Goal: Find specific page/section: Find specific page/section

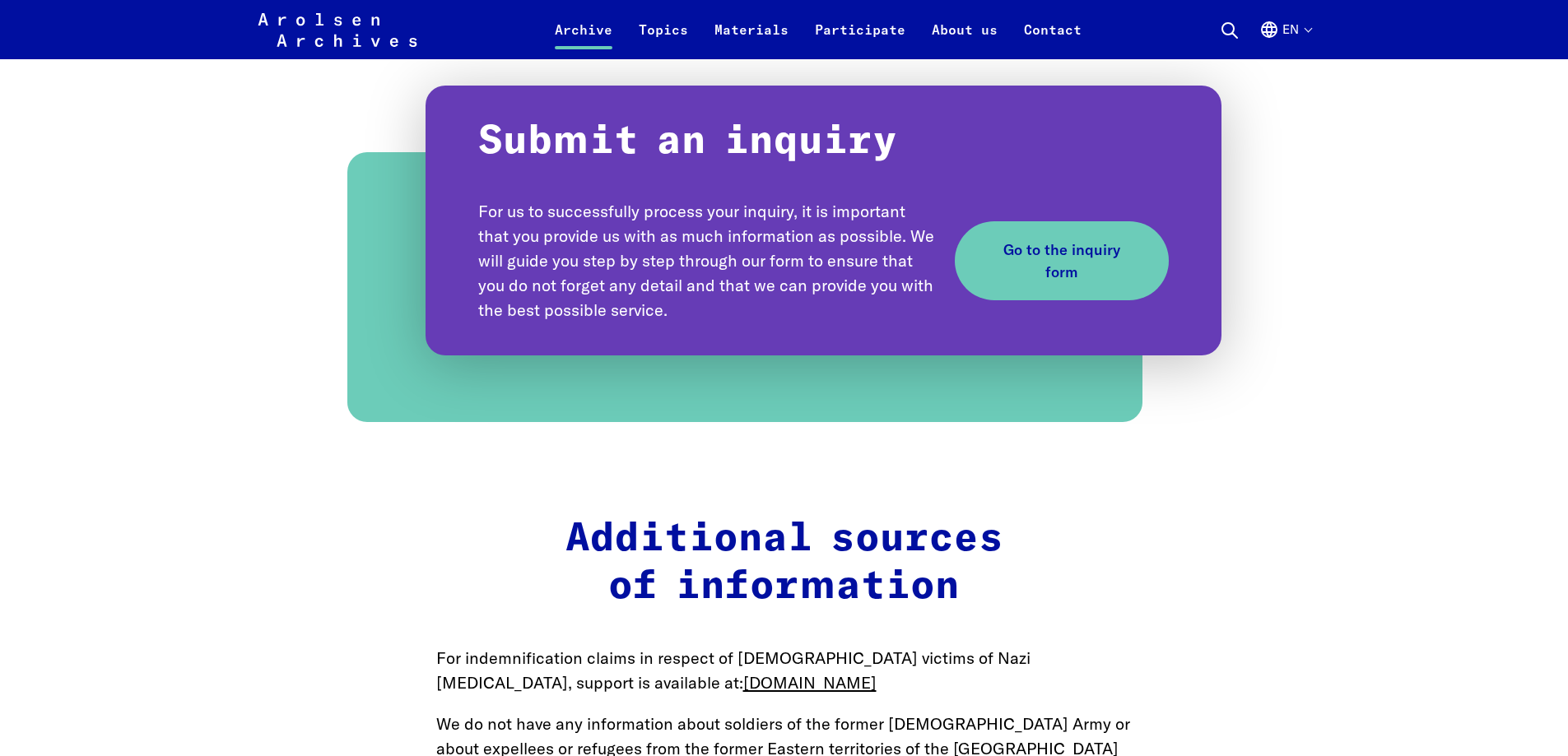
scroll to position [1911, 0]
click at [1051, 278] on span "Go to the inquiry form" at bounding box center [1055, 261] width 135 height 45
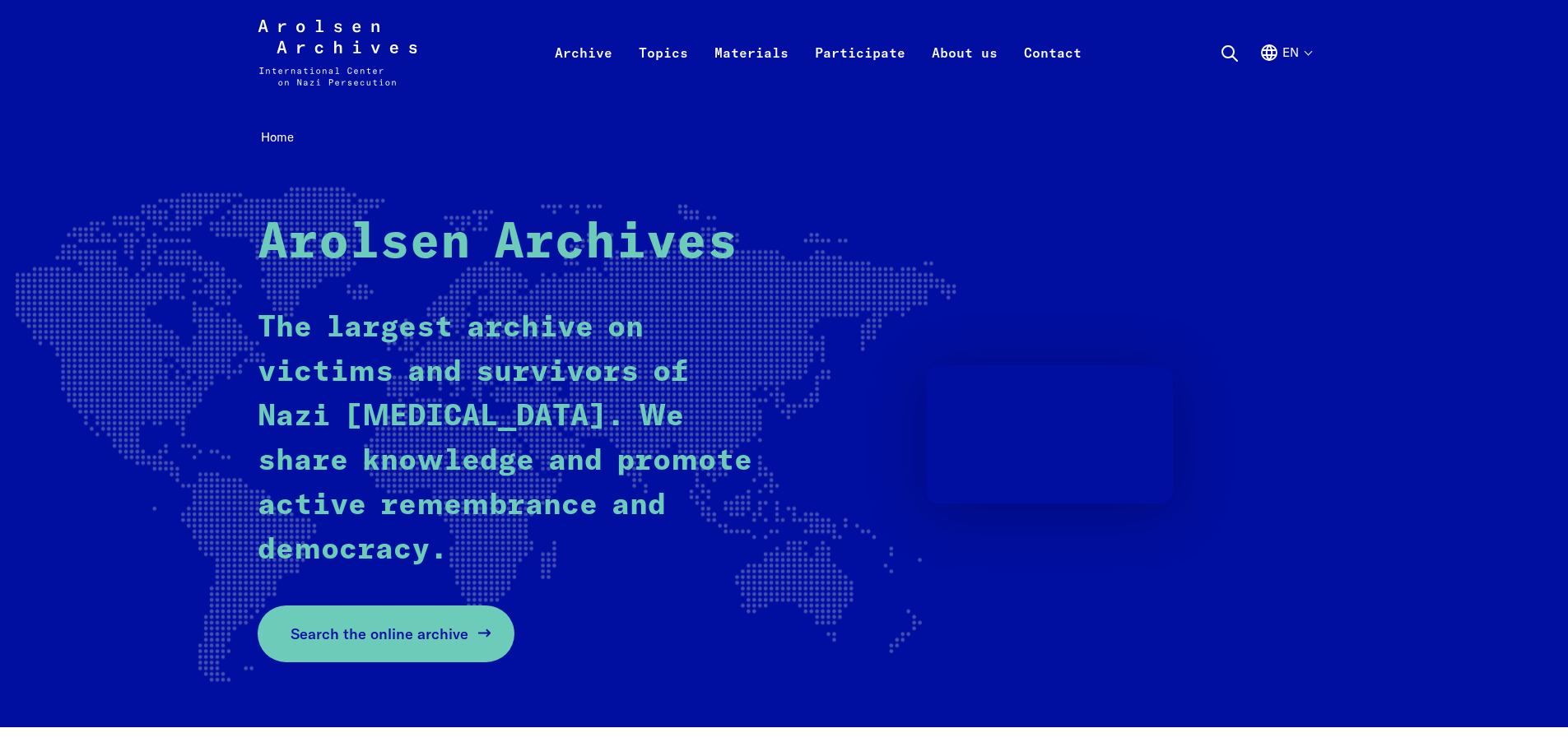
click at [402, 634] on span "Search the online archive" at bounding box center [380, 634] width 178 height 22
click at [331, 617] on link "Search the online archive" at bounding box center [385, 634] width 257 height 56
